Goal: Find specific page/section: Find specific page/section

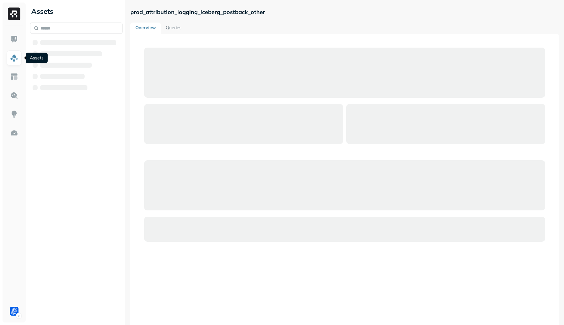
click at [13, 57] on img at bounding box center [14, 58] width 8 height 8
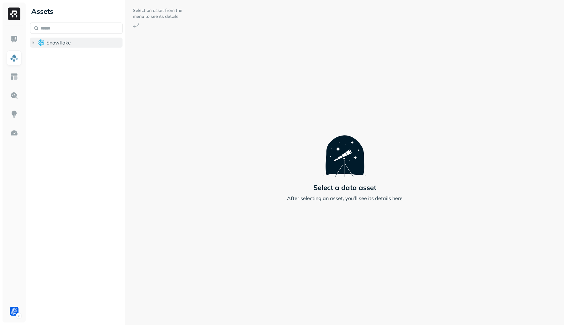
click at [81, 42] on button "Snowflake" at bounding box center [76, 43] width 92 height 10
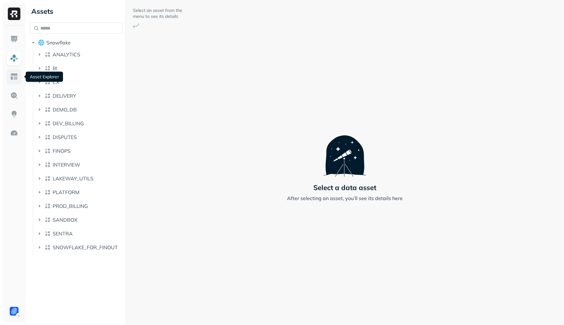
click at [13, 76] on img at bounding box center [14, 77] width 8 height 8
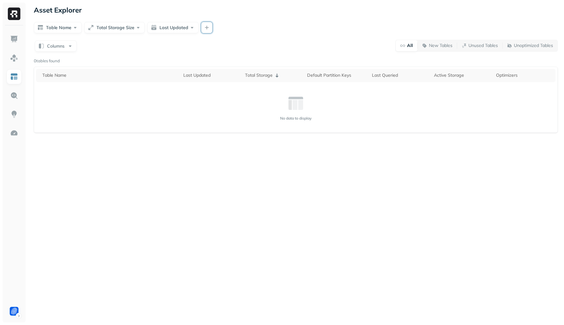
click at [202, 28] on button "button" at bounding box center [206, 27] width 11 height 11
click at [336, 36] on div "Asset Explorer Table Name Total Storage Size Last Updated Columns All New Table…" at bounding box center [296, 162] width 537 height 325
click at [21, 95] on link at bounding box center [14, 95] width 15 height 15
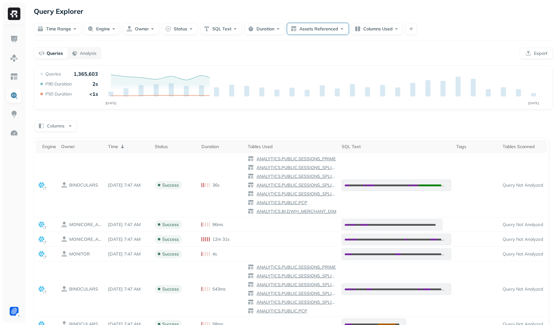
click at [309, 34] on button "Assets Referenced" at bounding box center [317, 28] width 61 height 11
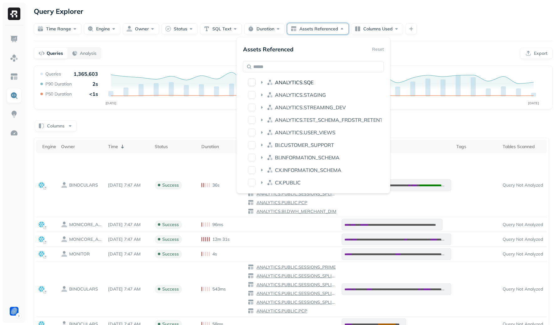
click at [302, 85] on span "ANALYTICS.SQE" at bounding box center [294, 82] width 39 height 6
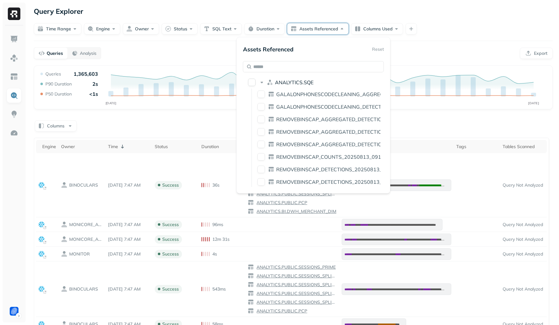
click at [302, 83] on span "ANALYTICS.SQE" at bounding box center [294, 82] width 39 height 6
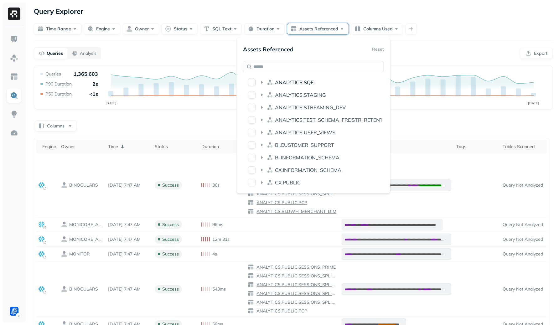
click at [302, 83] on span "ANALYTICS.SQE" at bounding box center [294, 82] width 39 height 6
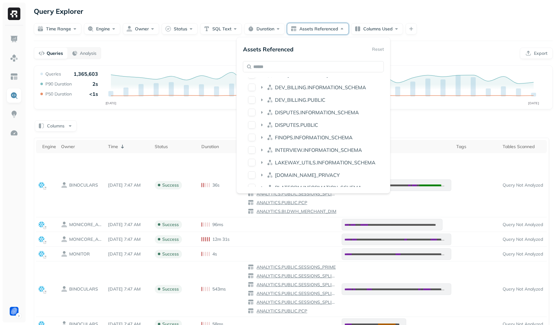
click at [312, 105] on li "DEV_BILLING.PUBLIC" at bounding box center [314, 100] width 136 height 11
click at [313, 95] on div "DEV_BILLING.PUBLIC" at bounding box center [314, 100] width 136 height 10
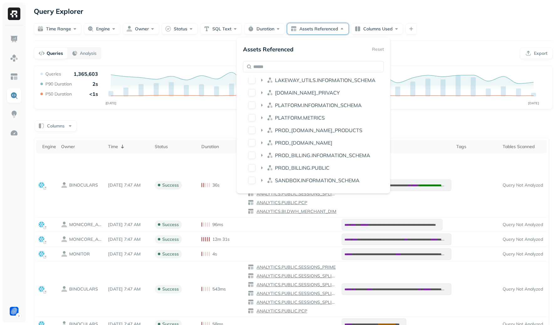
scroll to position [672, 0]
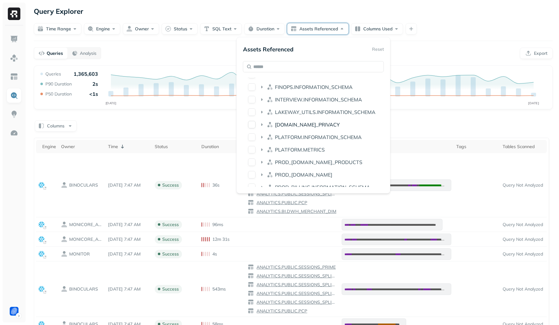
click at [317, 129] on div "[DOMAIN_NAME]_PRIVACY" at bounding box center [314, 125] width 136 height 10
click at [327, 113] on span "LAKEWAY_UTILS.INFORMATION_SCHEMA" at bounding box center [325, 112] width 101 height 6
click at [333, 98] on span "INTERVIEW.INFORMATION_SCHEMA" at bounding box center [318, 100] width 87 height 6
click at [335, 86] on span "FINOPS.INFORMATION_SCHEMA" at bounding box center [314, 87] width 78 height 6
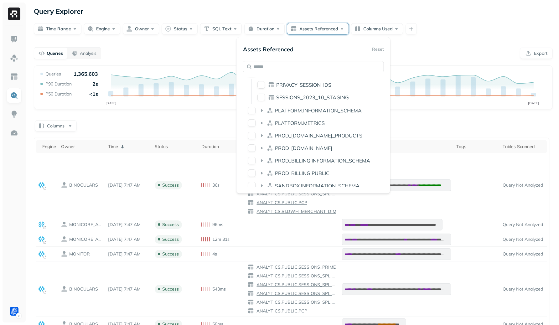
scroll to position [794, 0]
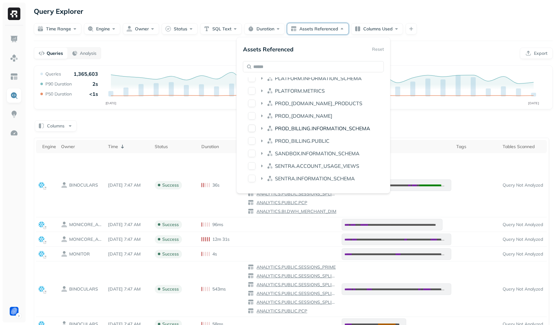
click at [327, 132] on div "PROD_BILLING.INFORMATION_SCHEMA" at bounding box center [314, 128] width 136 height 10
click at [322, 118] on span "PROD_[DOMAIN_NAME]" at bounding box center [303, 116] width 57 height 6
click at [322, 103] on span "PROD_[DOMAIN_NAME]_PRODUCTS" at bounding box center [318, 103] width 87 height 6
click at [320, 92] on span "PLATFORM.METRICS" at bounding box center [300, 91] width 50 height 6
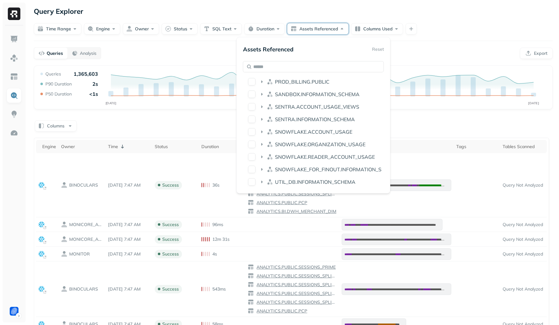
drag, startPoint x: 324, startPoint y: 155, endPoint x: 325, endPoint y: 150, distance: 5.1
click at [324, 155] on span "SNOWFLAKE.READER_ACCOUNT_USAGE" at bounding box center [325, 157] width 100 height 6
click at [325, 146] on span "SNOWFLAKE.ORGANIZATION_USAGE" at bounding box center [320, 144] width 91 height 6
click at [326, 131] on span "SNOWFLAKE.ACCOUNT_USAGE" at bounding box center [313, 132] width 77 height 6
click at [326, 118] on span "SENTRA.INFORMATION_SCHEMA" at bounding box center [315, 119] width 80 height 6
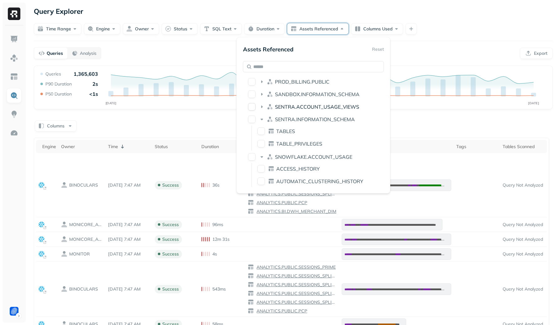
click at [327, 109] on span "SENTRA.ACCOUNT_USAGE_VIEWS" at bounding box center [317, 107] width 84 height 6
click at [325, 95] on span "SANDBOX.INFORMATION_SCHEMA" at bounding box center [317, 94] width 85 height 6
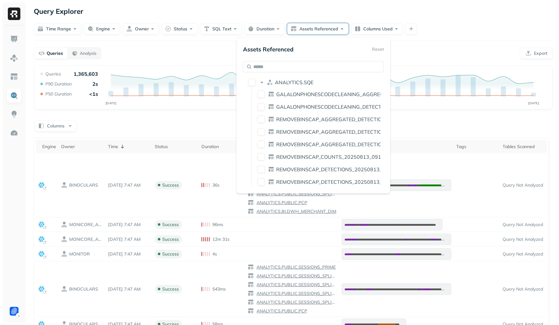
scroll to position [0, 0]
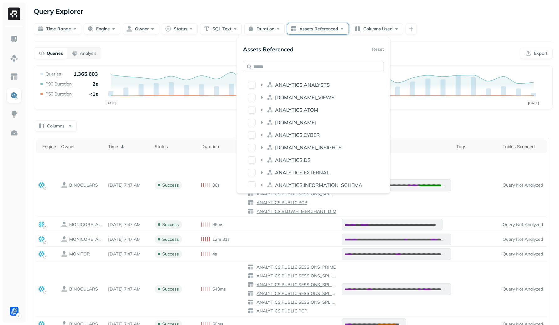
click at [450, 36] on div "**********" at bounding box center [294, 251] width 532 height 502
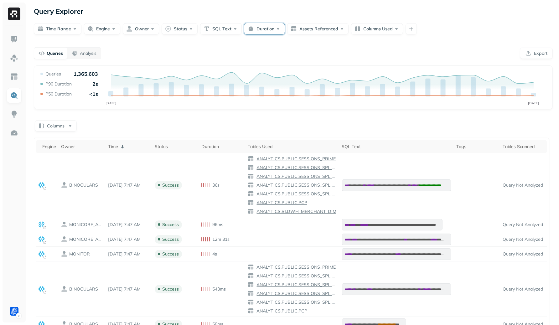
click at [273, 33] on button "Duration" at bounding box center [264, 28] width 40 height 11
